Goal: Go to known website: Go to known website

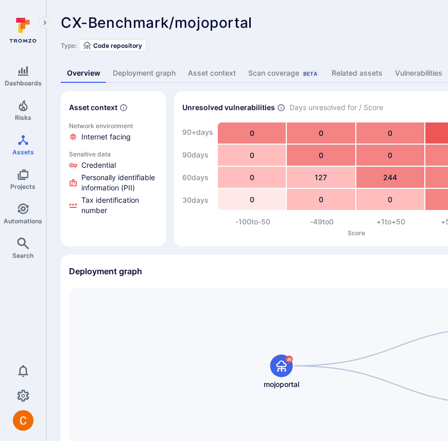
click at [301, 28] on div "CX-Benchmark/mojoportal ... Show more" at bounding box center [320, 22] width 519 height 16
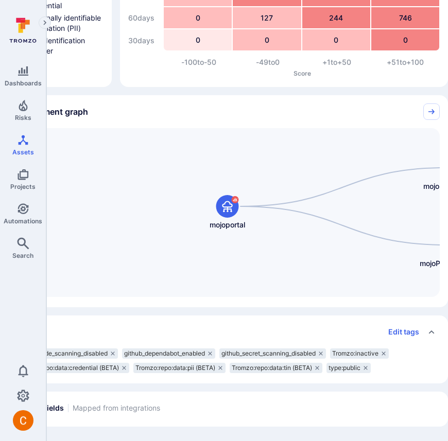
scroll to position [160, 0]
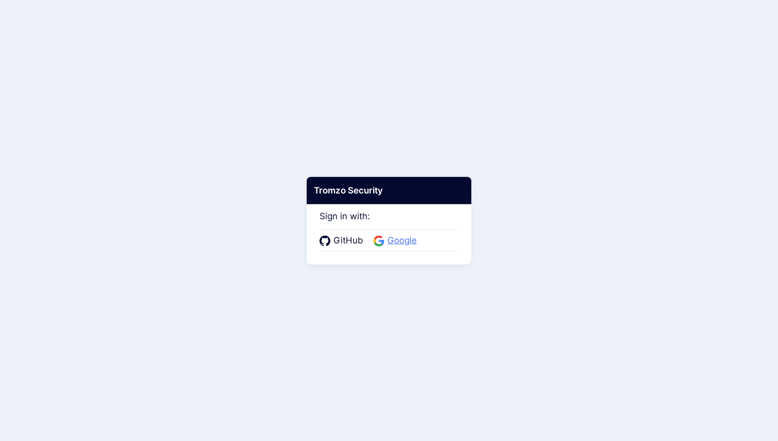
click at [384, 236] on span "Google" at bounding box center [402, 240] width 36 height 13
